Goal: Navigation & Orientation: Find specific page/section

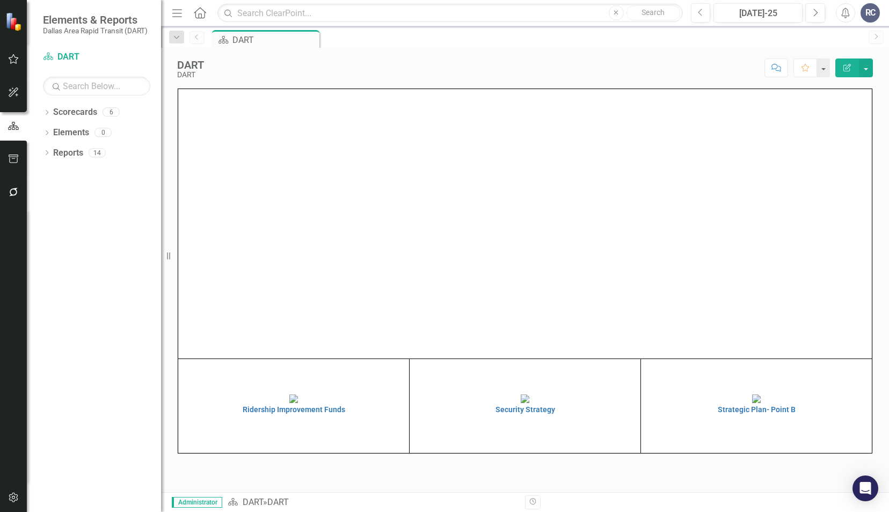
click at [798, 424] on td "Strategic Plan- Point B" at bounding box center [756, 406] width 231 height 95
click at [755, 403] on img at bounding box center [756, 399] width 9 height 9
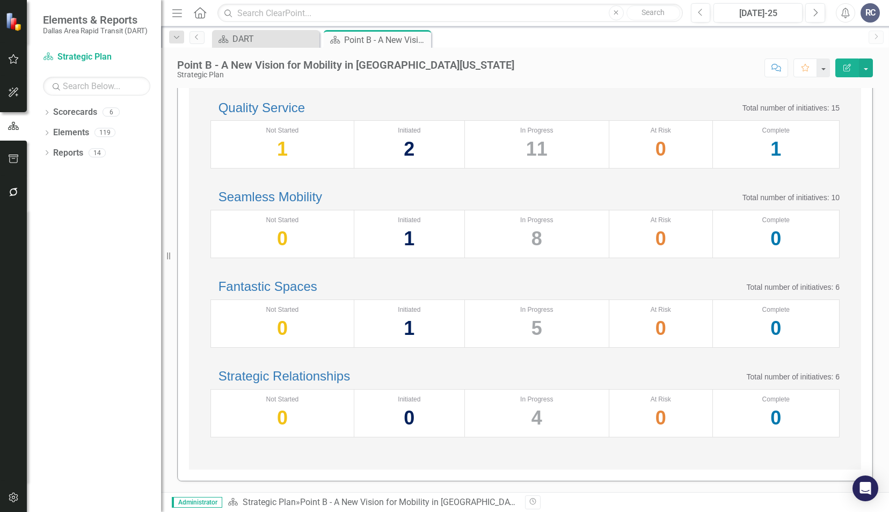
scroll to position [368, 0]
click at [350, 370] on link "Strategic Relationships" at bounding box center [285, 376] width 132 height 15
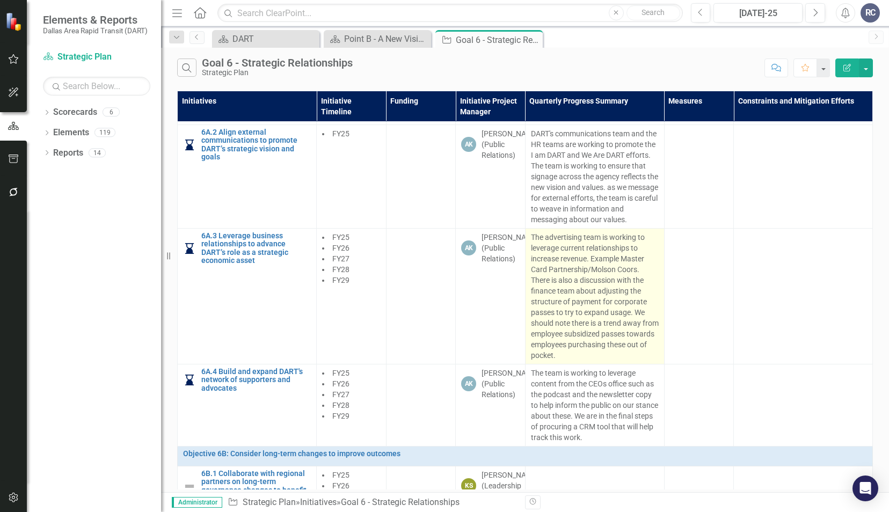
scroll to position [234, 0]
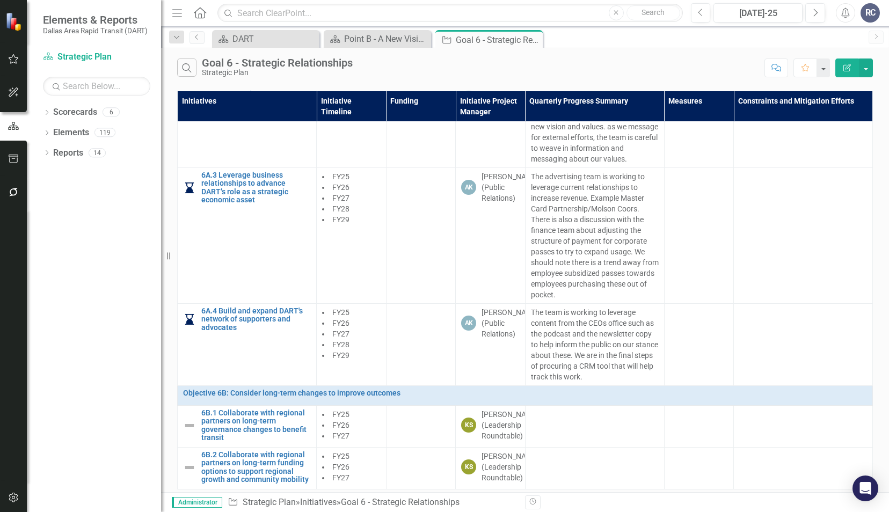
click at [468, 57] on div "Search Goal 6 - Strategic Relationships Strategic Plan Comment Favorite Edit Re…" at bounding box center [525, 65] width 728 height 35
click at [357, 75] on div "Goal 6 - Strategic Relationships Strategic Plan" at bounding box center [280, 67] width 156 height 20
click at [424, 79] on div "Search Goal 6 - Strategic Relationships Strategic Plan Comment Favorite Edit Re…" at bounding box center [525, 65] width 728 height 35
click at [577, 72] on div "Search Goal 6 - Strategic Relationships Strategic Plan" at bounding box center [468, 68] width 582 height 18
click at [609, 64] on div "Search Goal 6 - Strategic Relationships Strategic Plan" at bounding box center [468, 68] width 582 height 18
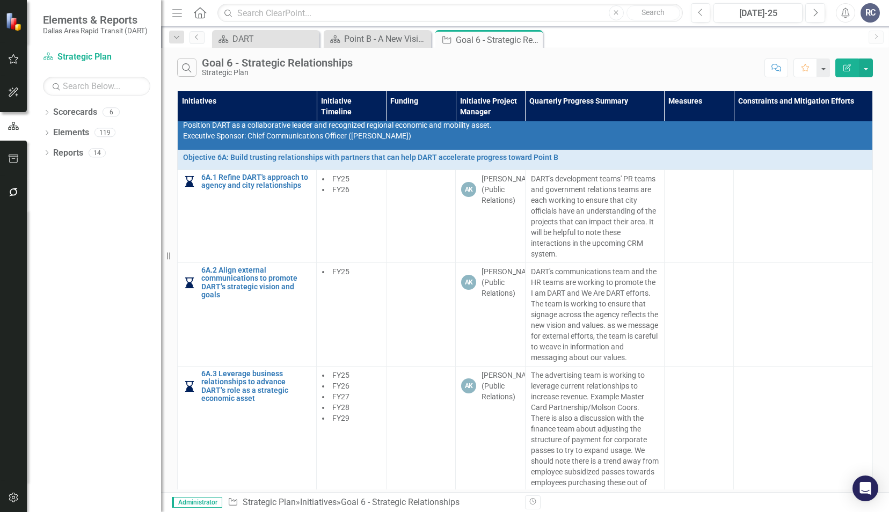
scroll to position [0, 0]
